Goal: Check status: Check status

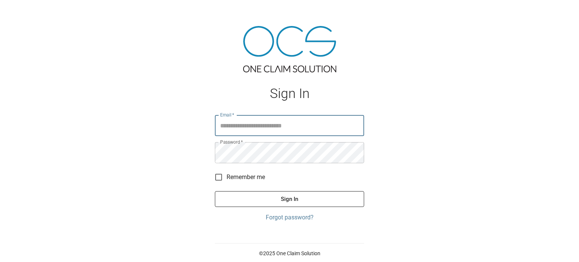
type input "**********"
click at [289, 201] on button "Sign In" at bounding box center [289, 199] width 149 height 16
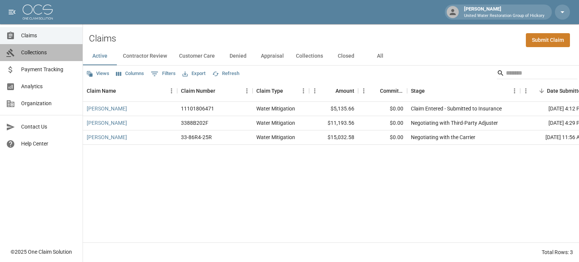
click at [35, 52] on span "Collections" at bounding box center [48, 53] width 55 height 8
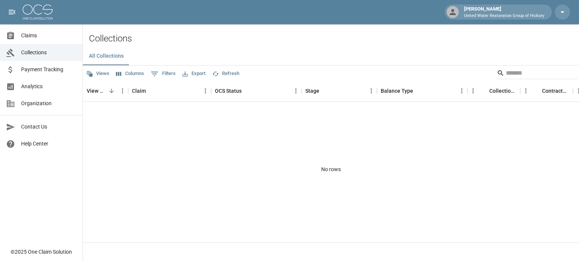
click at [35, 71] on span "Payment Tracking" at bounding box center [48, 70] width 55 height 8
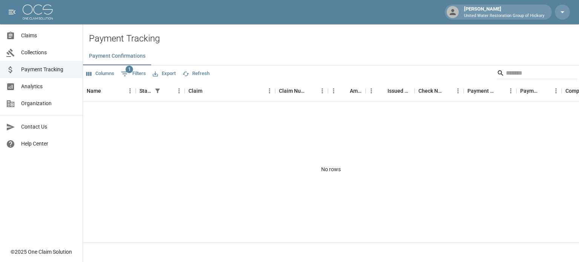
click at [30, 36] on span "Claims" at bounding box center [48, 36] width 55 height 8
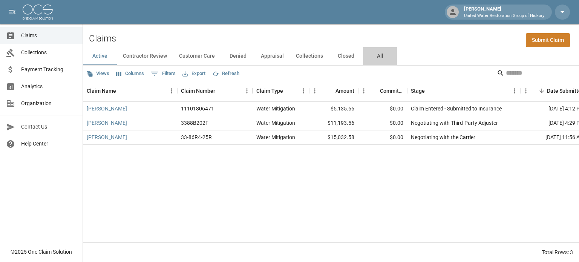
click at [377, 58] on button "All" at bounding box center [380, 56] width 34 height 18
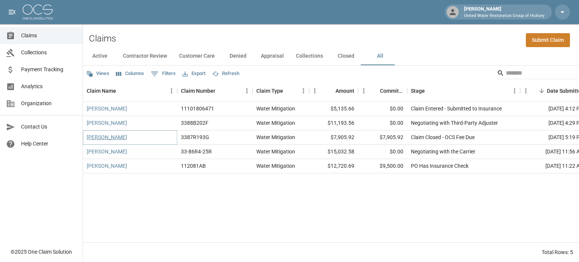
click at [105, 139] on link "[PERSON_NAME]" at bounding box center [107, 137] width 40 height 8
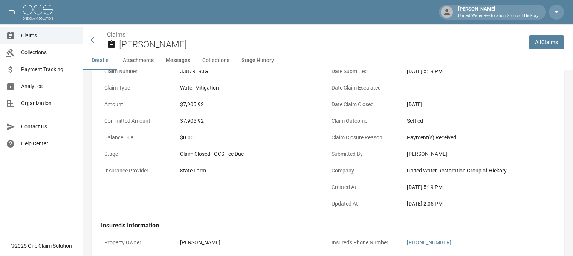
scroll to position [0, 6]
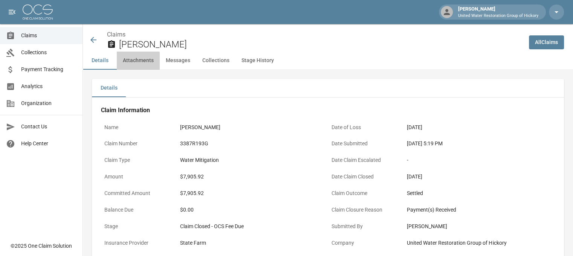
click at [128, 61] on button "Attachments" at bounding box center [138, 61] width 43 height 18
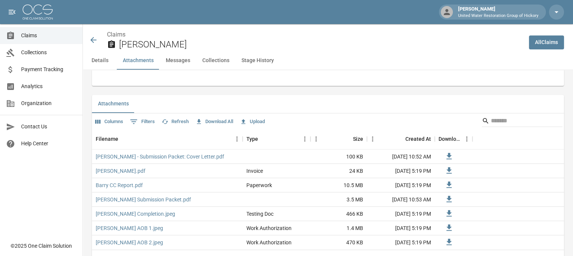
scroll to position [419, 6]
click at [171, 62] on button "Messages" at bounding box center [178, 61] width 37 height 18
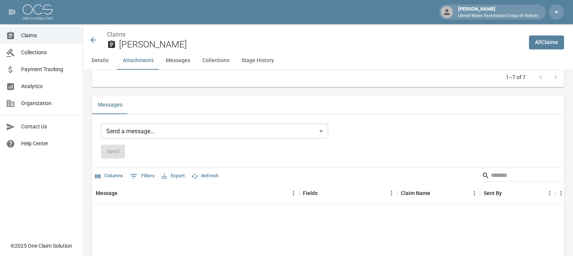
scroll to position [603, 6]
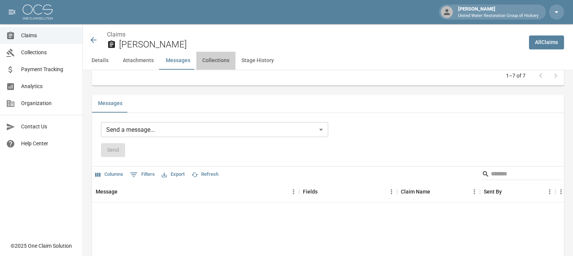
click at [210, 57] on button "Collections" at bounding box center [215, 61] width 39 height 18
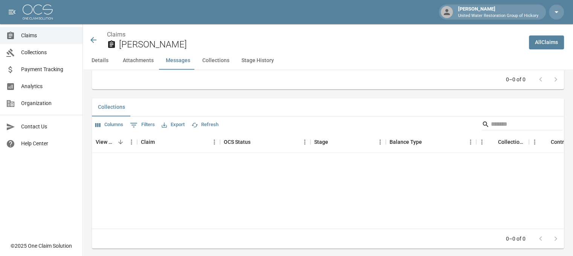
scroll to position [815, 6]
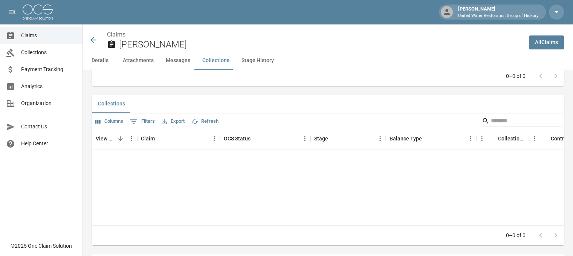
click at [240, 60] on button "Stage History" at bounding box center [257, 61] width 44 height 18
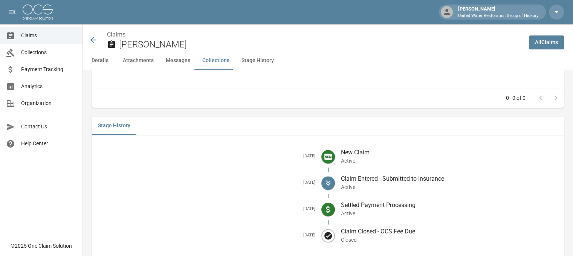
scroll to position [971, 6]
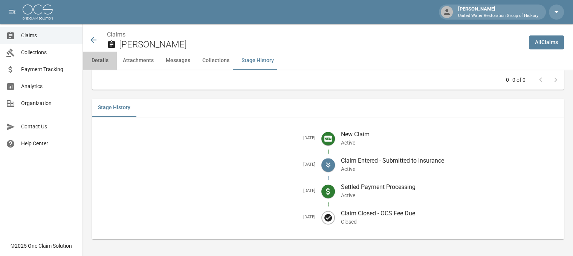
click at [92, 61] on button "Details" at bounding box center [100, 61] width 34 height 18
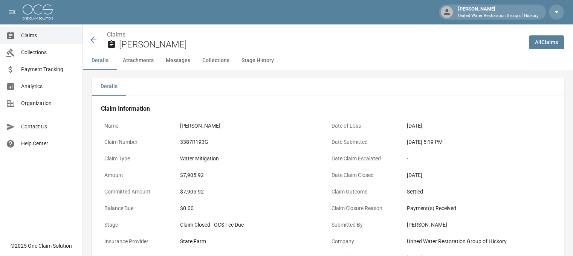
scroll to position [0, 6]
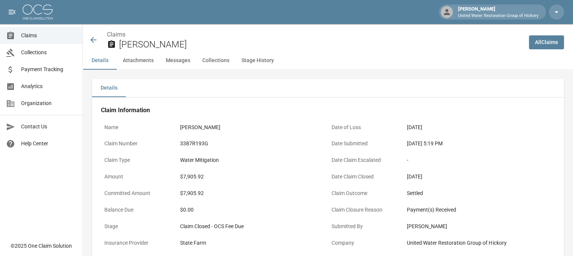
click at [89, 37] on icon at bounding box center [93, 39] width 9 height 9
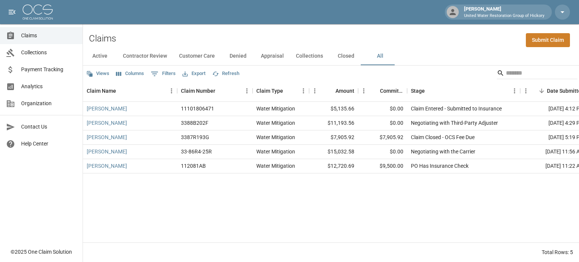
click at [38, 52] on span "Collections" at bounding box center [48, 53] width 55 height 8
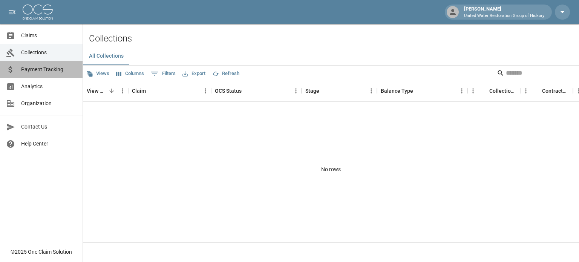
click at [30, 69] on span "Payment Tracking" at bounding box center [48, 70] width 55 height 8
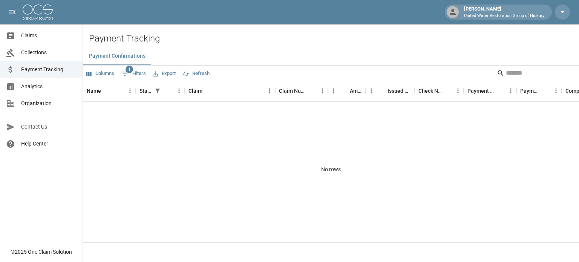
click at [129, 69] on span "1" at bounding box center [129, 70] width 8 height 8
select select "******"
select select "**********"
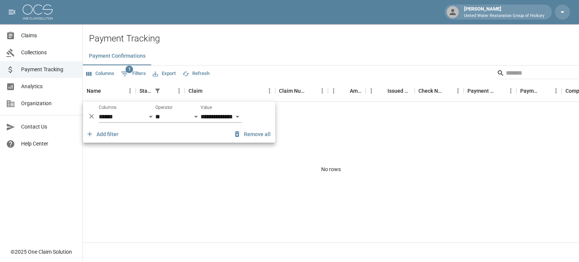
click at [188, 45] on div "Payment Tracking Payment Confirmations Columns 1 Filters Export Refresh Name St…" at bounding box center [331, 147] width 496 height 229
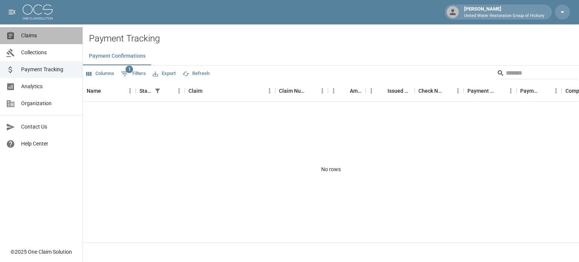
click at [34, 38] on span "Claims" at bounding box center [48, 36] width 55 height 8
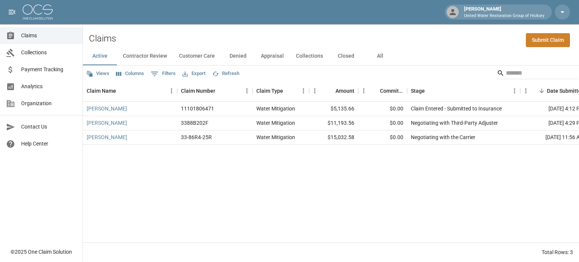
click at [342, 57] on button "Closed" at bounding box center [346, 56] width 34 height 18
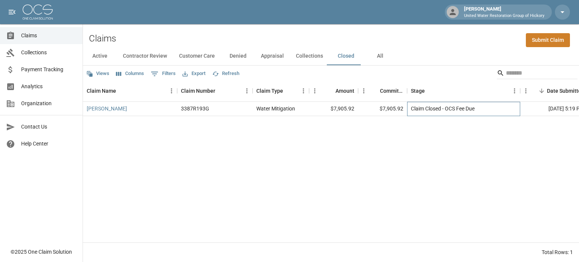
click at [425, 107] on div "Claim Closed - OCS Fee Due" at bounding box center [443, 109] width 64 height 8
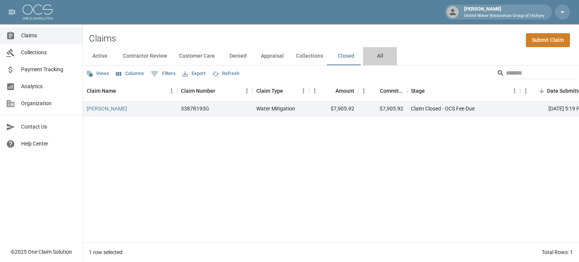
click at [378, 54] on button "All" at bounding box center [380, 56] width 34 height 18
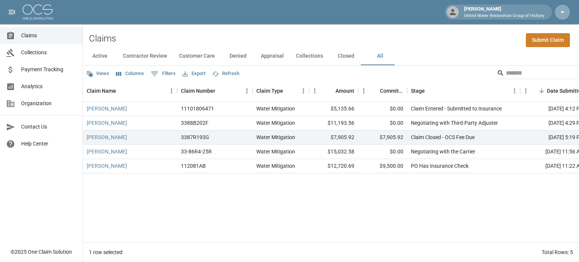
click at [560, 11] on icon "button" at bounding box center [561, 12] width 9 height 9
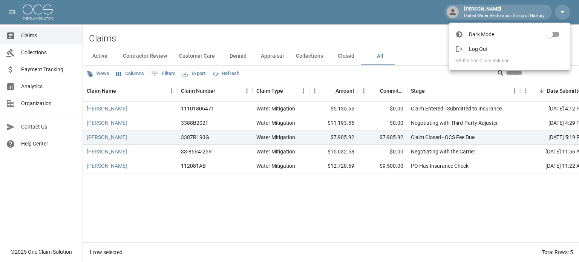
click at [416, 18] on div at bounding box center [289, 131] width 579 height 262
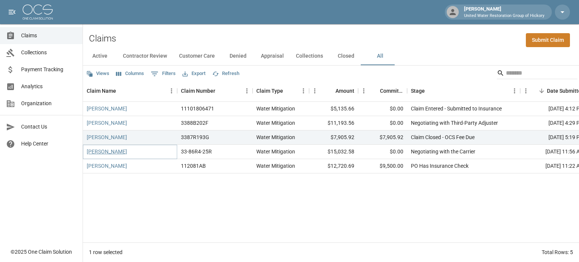
click at [107, 151] on link "[PERSON_NAME]" at bounding box center [107, 152] width 40 height 8
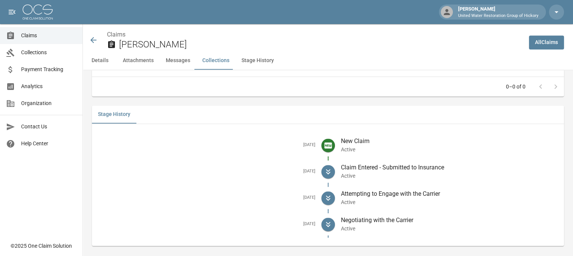
scroll to position [1049, 0]
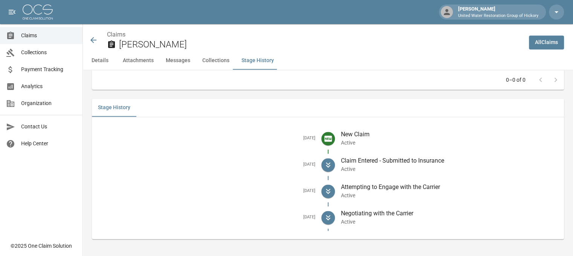
click at [95, 41] on icon at bounding box center [93, 39] width 9 height 9
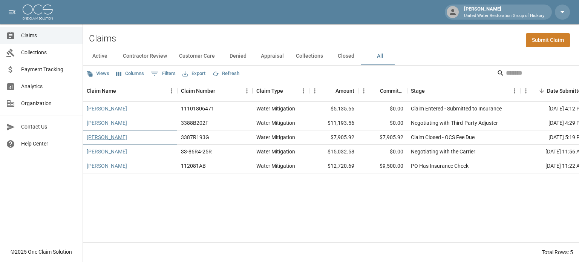
click at [98, 138] on link "[PERSON_NAME]" at bounding box center [107, 137] width 40 height 8
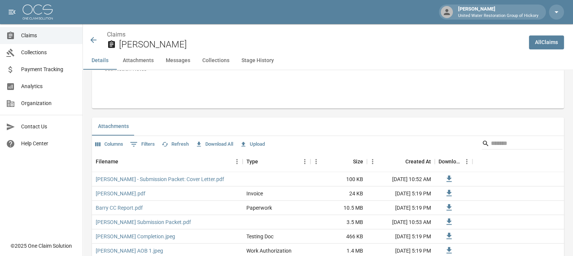
scroll to position [355, 4]
